Goal: Task Accomplishment & Management: Use online tool/utility

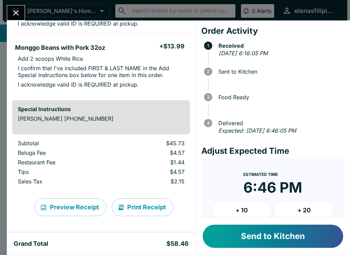
scroll to position [168, 0]
click at [265, 238] on button "Send to Kitchen" at bounding box center [272, 236] width 140 height 23
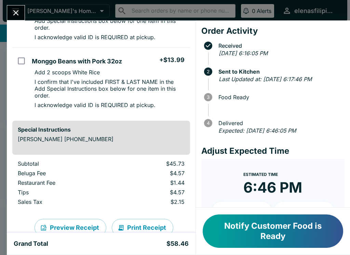
click at [12, 12] on icon "Close" at bounding box center [15, 12] width 9 height 9
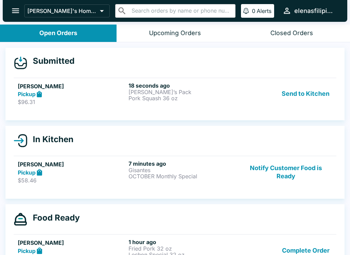
click at [131, 90] on p "[PERSON_NAME]’s Pack" at bounding box center [182, 92] width 108 height 6
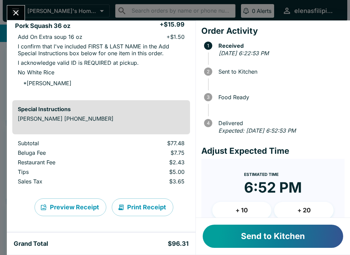
scroll to position [131, 0]
click at [253, 242] on button "Send to Kitchen" at bounding box center [272, 236] width 140 height 23
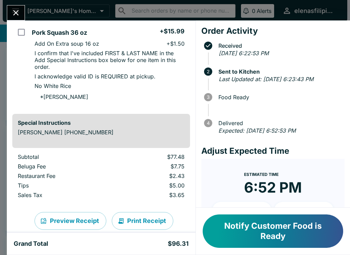
click at [13, 12] on icon "Close" at bounding box center [15, 12] width 9 height 9
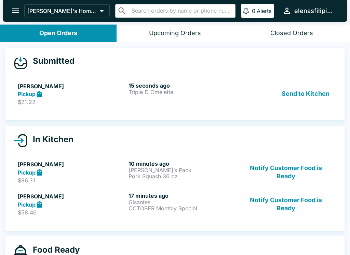
click at [195, 90] on p "Triple D Omelette" at bounding box center [182, 92] width 108 height 6
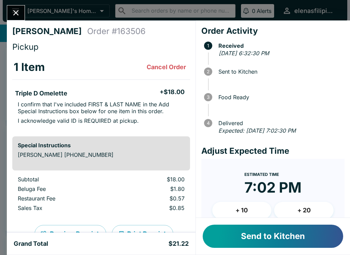
click at [270, 229] on button "Send to Kitchen" at bounding box center [272, 236] width 140 height 23
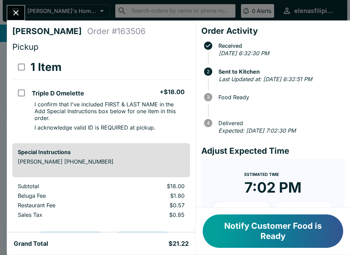
click at [20, 15] on icon "Close" at bounding box center [15, 12] width 9 height 9
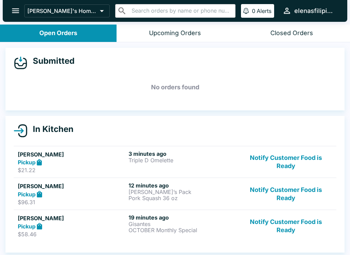
click at [279, 219] on button "Notify Customer Food is Ready" at bounding box center [285, 226] width 93 height 24
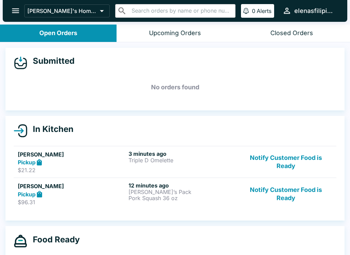
click at [280, 197] on button "Notify Customer Food is Ready" at bounding box center [285, 194] width 93 height 24
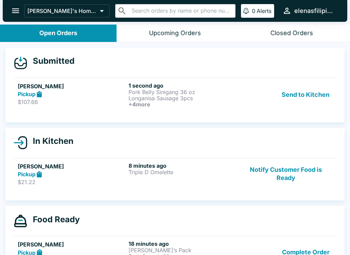
click at [211, 97] on p "Longanisa Sausage 3pcs" at bounding box center [182, 98] width 108 height 6
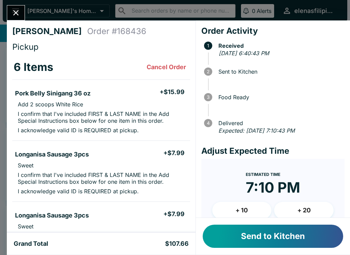
click at [274, 242] on button "Send to Kitchen" at bounding box center [272, 236] width 140 height 23
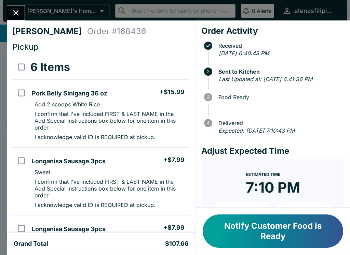
click at [19, 11] on icon "Close" at bounding box center [15, 12] width 9 height 9
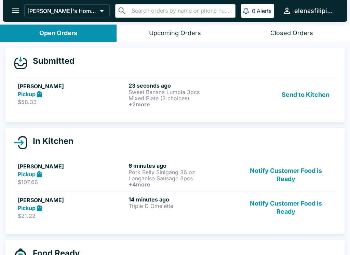
click at [97, 91] on div "Pickup" at bounding box center [72, 94] width 108 height 8
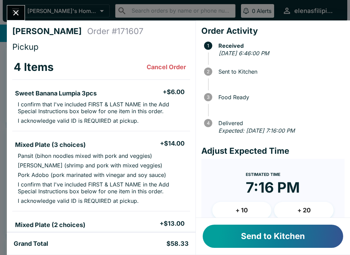
scroll to position [-2, 0]
click at [282, 246] on button "Send to Kitchen" at bounding box center [272, 236] width 140 height 23
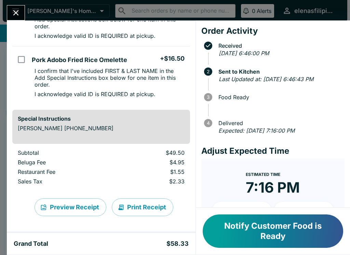
scroll to position [263, 0]
click at [13, 3] on div "[PERSON_NAME] Order # 171607 Pickup 4 Items Sweet Banana Lumpia 3pcs + $6.00 I …" at bounding box center [175, 127] width 350 height 255
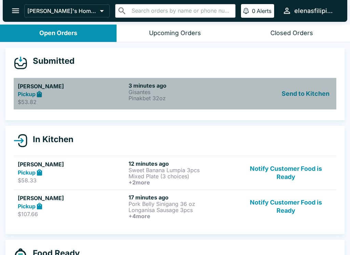
click at [191, 93] on p "Gisantes" at bounding box center [182, 92] width 108 height 6
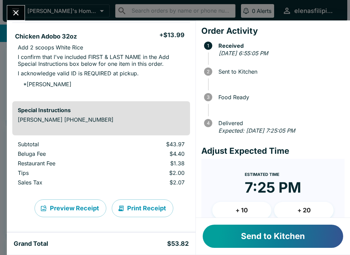
scroll to position [214, 0]
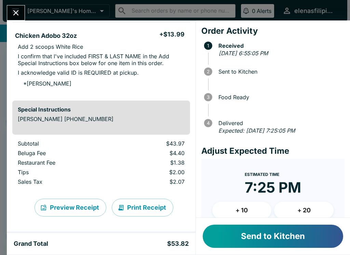
click at [282, 234] on button "Send to Kitchen" at bounding box center [272, 236] width 140 height 23
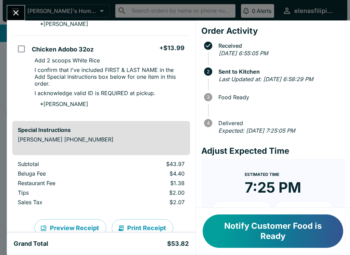
click at [10, 18] on button "Close" at bounding box center [15, 12] width 17 height 15
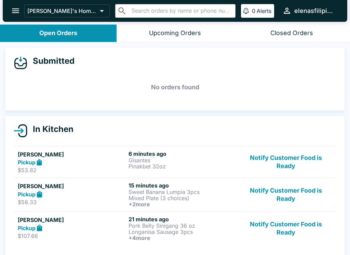
click at [272, 236] on button "Notify Customer Food is Ready" at bounding box center [285, 228] width 93 height 25
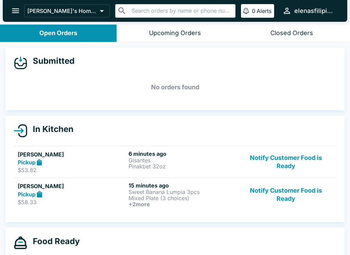
click at [285, 206] on button "Notify Customer Food is Ready" at bounding box center [285, 194] width 93 height 25
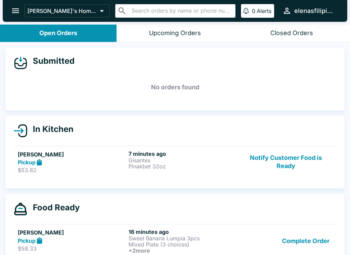
click at [279, 163] on button "Notify Customer Food is Ready" at bounding box center [285, 163] width 93 height 24
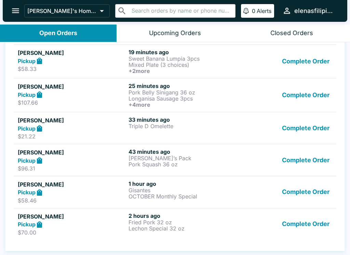
scroll to position [202, 0]
click at [301, 192] on button "Complete Order" at bounding box center [305, 193] width 53 height 24
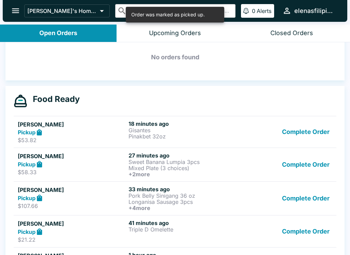
click at [313, 234] on button "Complete Order" at bounding box center [305, 232] width 53 height 24
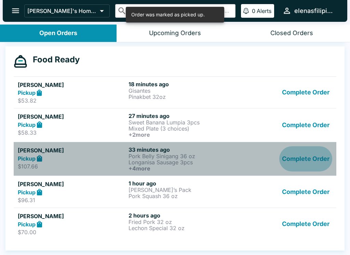
click at [311, 159] on button "Complete Order" at bounding box center [305, 158] width 53 height 25
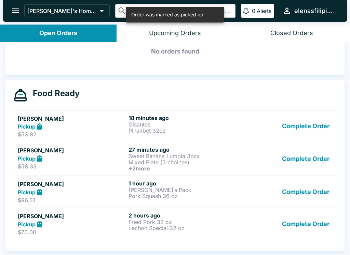
click at [297, 158] on button "Complete Order" at bounding box center [305, 158] width 53 height 25
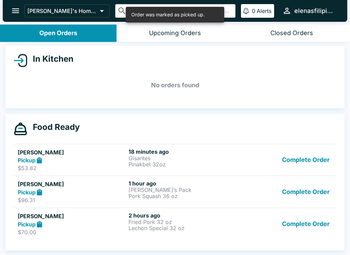
scroll to position [1, 0]
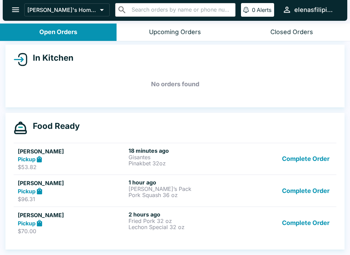
click at [312, 229] on button "Complete Order" at bounding box center [305, 223] width 53 height 24
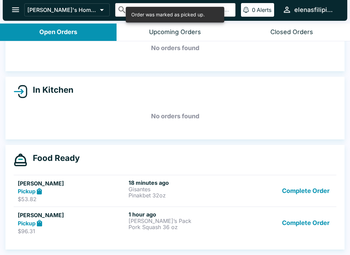
scroll to position [38, 0]
click at [325, 224] on button "Complete Order" at bounding box center [305, 223] width 53 height 24
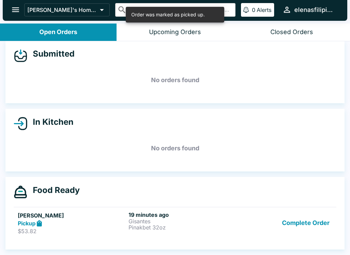
scroll to position [6, 0]
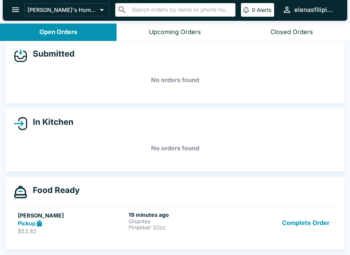
click at [304, 225] on button "Complete Order" at bounding box center [305, 224] width 53 height 24
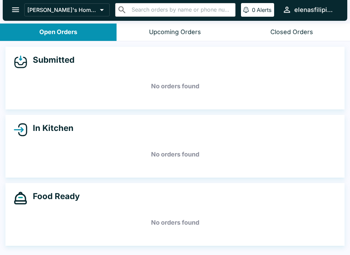
scroll to position [0, 0]
